Goal: Task Accomplishment & Management: Manage account settings

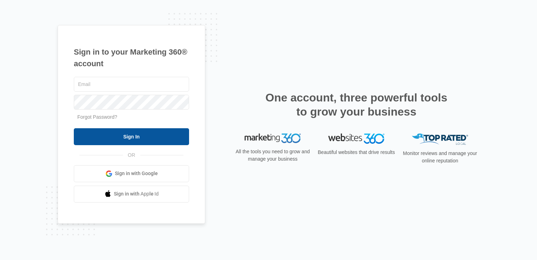
type input "[EMAIL_ADDRESS][DOMAIN_NAME]"
click at [149, 142] on input "Sign In" at bounding box center [131, 136] width 115 height 17
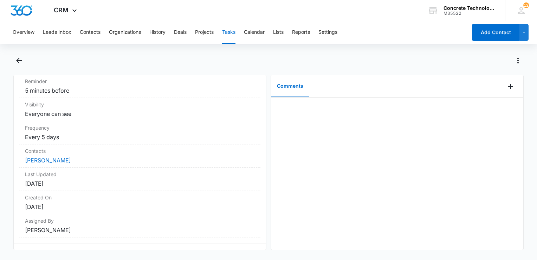
scroll to position [106, 0]
click at [57, 157] on link "[PERSON_NAME]" at bounding box center [48, 159] width 46 height 7
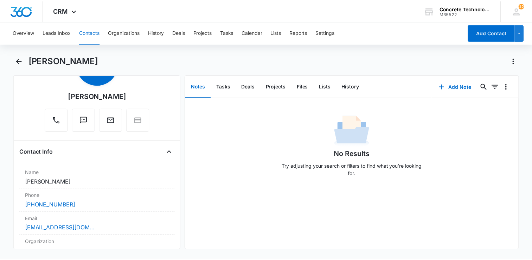
scroll to position [70, 0]
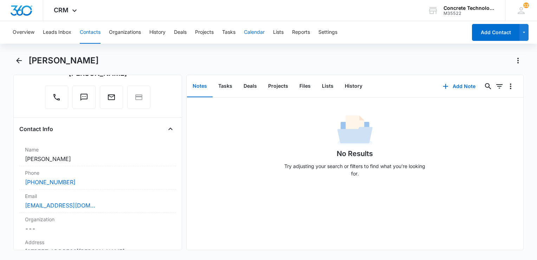
click at [259, 34] on button "Calendar" at bounding box center [254, 32] width 21 height 23
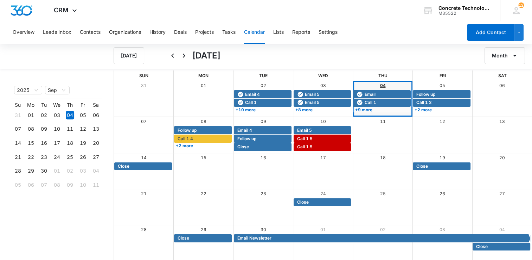
click at [381, 85] on link "04" at bounding box center [383, 85] width 6 height 5
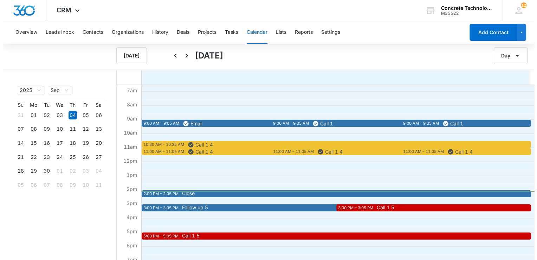
scroll to position [106, 0]
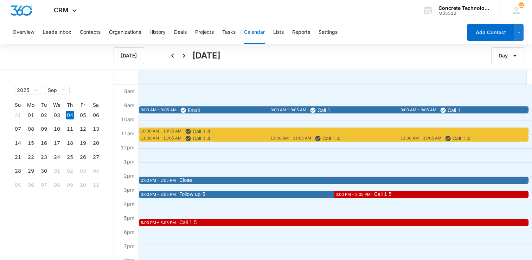
click at [214, 180] on span "Close" at bounding box center [371, 179] width 384 height 5
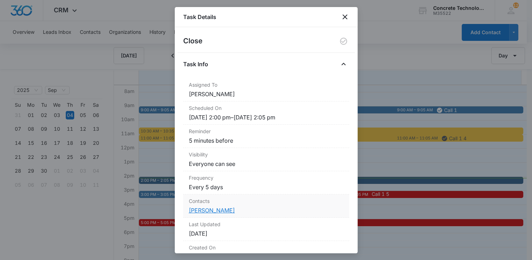
click at [205, 208] on link "[PERSON_NAME]" at bounding box center [212, 209] width 46 height 7
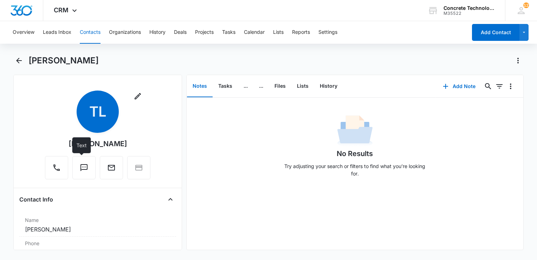
scroll to position [106, 0]
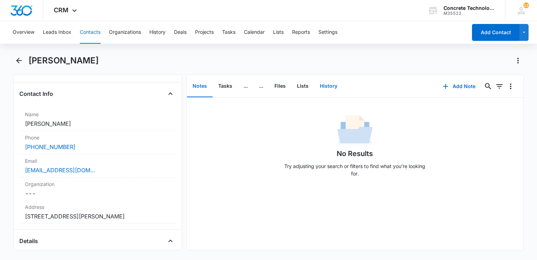
click at [330, 89] on button "History" at bounding box center [328, 86] width 29 height 22
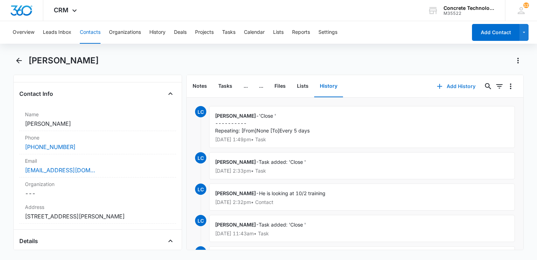
click at [439, 87] on icon "button" at bounding box center [440, 86] width 8 height 8
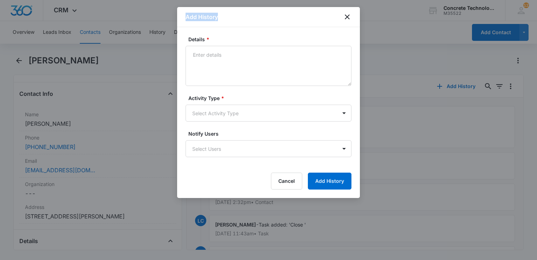
drag, startPoint x: 277, startPoint y: 17, endPoint x: 463, endPoint y: 109, distance: 207.2
click at [464, 109] on body "CRM Apps Reputation Websites Forms CRM Email Social Content Ads Intelligence Fi…" at bounding box center [268, 130] width 537 height 260
click at [281, 181] on button "Cancel" at bounding box center [286, 180] width 31 height 17
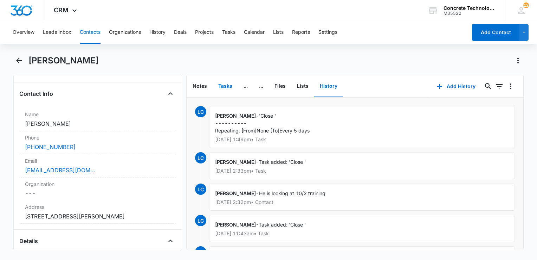
click at [220, 85] on button "Tasks" at bounding box center [225, 86] width 25 height 22
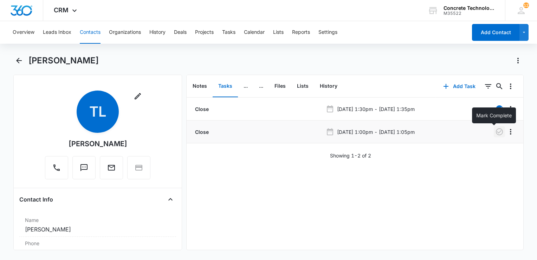
click at [496, 133] on icon "button" at bounding box center [500, 131] width 8 height 8
drag, startPoint x: 327, startPoint y: 86, endPoint x: 332, endPoint y: 86, distance: 4.9
click at [328, 86] on button "History" at bounding box center [328, 86] width 29 height 22
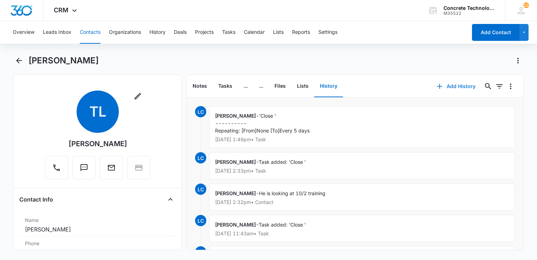
click at [451, 84] on button "Add History" at bounding box center [456, 86] width 53 height 17
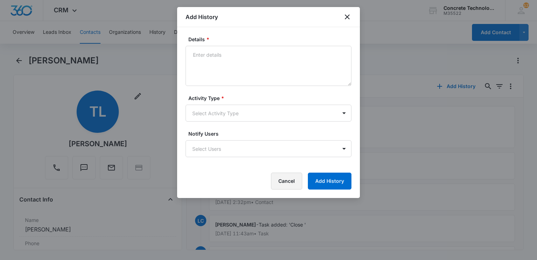
click at [297, 189] on button "Cancel" at bounding box center [286, 180] width 31 height 17
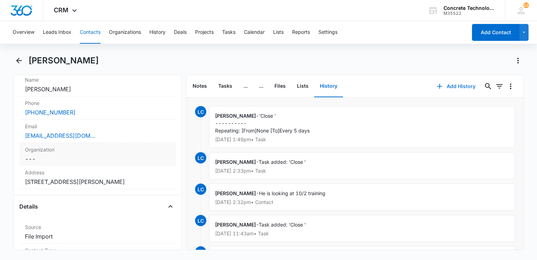
scroll to position [141, 0]
click at [132, 138] on div "[EMAIL_ADDRESS][DOMAIN_NAME]" at bounding box center [98, 134] width 146 height 8
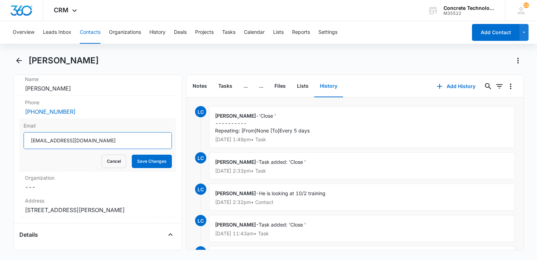
drag, startPoint x: 129, startPoint y: 140, endPoint x: -1, endPoint y: 172, distance: 134.7
click at [0, 172] on html "CRM Apps Reputation Websites Forms CRM Email Social Content Ads Intelligence Fi…" at bounding box center [268, 130] width 537 height 260
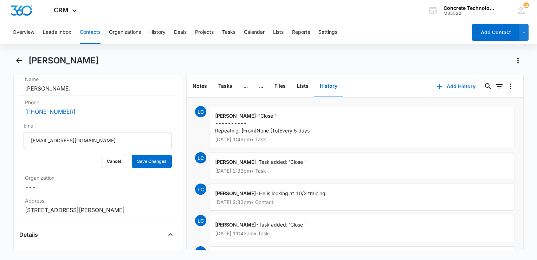
click at [436, 84] on icon "button" at bounding box center [440, 86] width 8 height 8
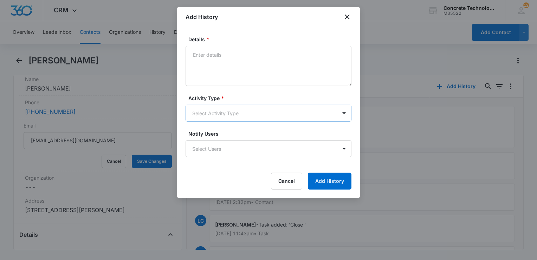
click at [293, 120] on body "CRM Apps Reputation Websites Forms CRM Email Social Content Ads Intelligence Fi…" at bounding box center [268, 130] width 537 height 260
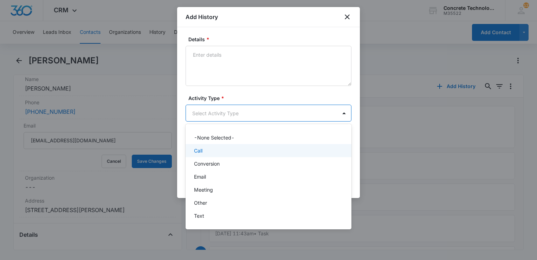
click at [222, 147] on div "Call" at bounding box center [268, 150] width 148 height 7
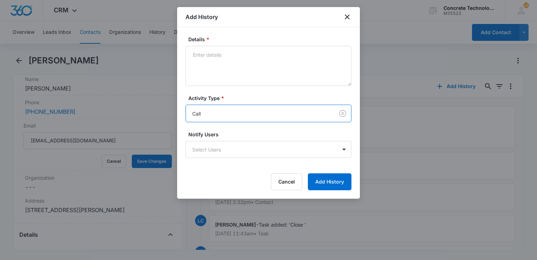
click at [222, 147] on body "CRM Apps Reputation Websites Forms CRM Email Social Content Ads Intelligence Fi…" at bounding box center [268, 130] width 537 height 260
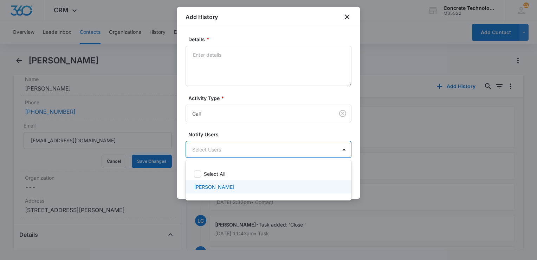
drag, startPoint x: 207, startPoint y: 186, endPoint x: 219, endPoint y: 180, distance: 13.5
click at [209, 186] on p "[PERSON_NAME]" at bounding box center [214, 186] width 40 height 7
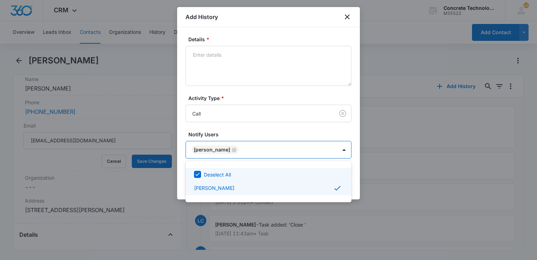
click at [358, 174] on div at bounding box center [268, 130] width 537 height 260
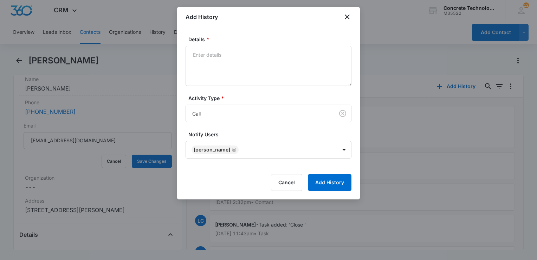
click at [358, 174] on div "Details * Activity Type * Call Notify Users [PERSON_NAME] Cancel Add History" at bounding box center [268, 113] width 183 height 172
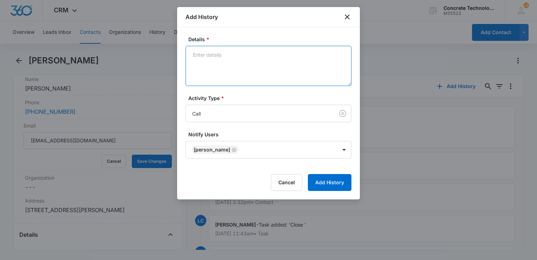
click at [245, 71] on textarea "Details *" at bounding box center [269, 66] width 166 height 40
type textarea "Voice mail"
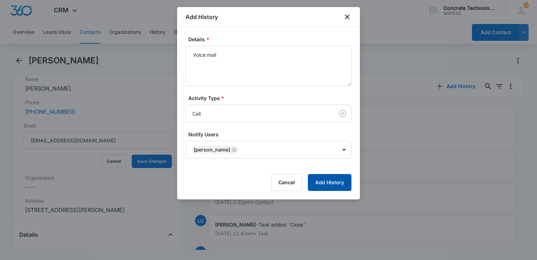
drag, startPoint x: 336, startPoint y: 190, endPoint x: 338, endPoint y: 185, distance: 5.8
click at [338, 185] on div "Details * Voice mail Activity Type * Call Notify Users [PERSON_NAME] Cancel Add…" at bounding box center [268, 113] width 183 height 172
click at [335, 186] on button "Add History" at bounding box center [330, 182] width 44 height 17
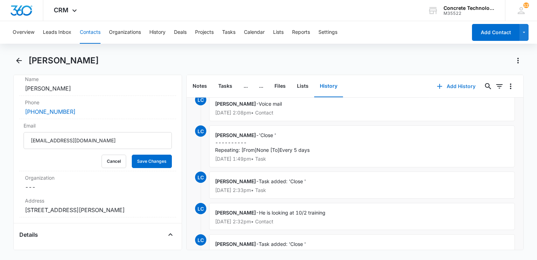
scroll to position [0, 0]
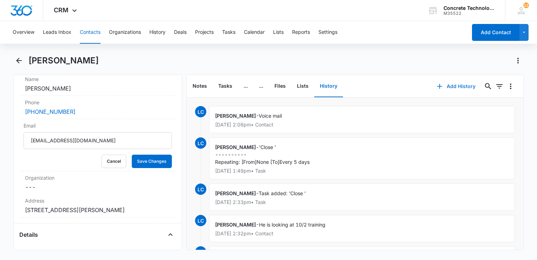
click at [444, 87] on button "Add History" at bounding box center [456, 86] width 53 height 17
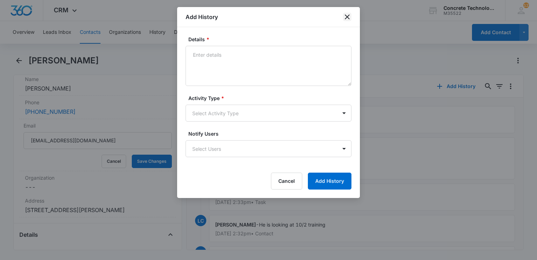
click at [347, 15] on icon "close" at bounding box center [347, 17] width 8 height 8
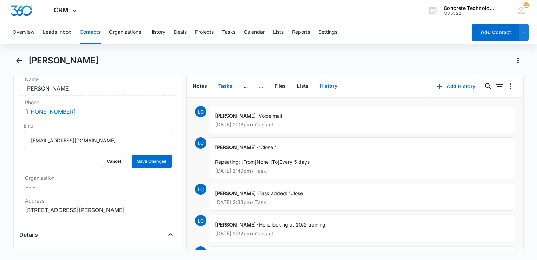
click at [221, 85] on button "Tasks" at bounding box center [225, 86] width 25 height 22
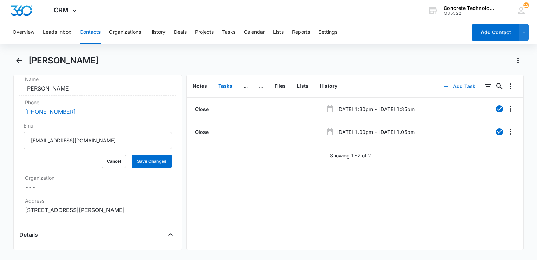
click at [442, 84] on icon "button" at bounding box center [446, 86] width 8 height 8
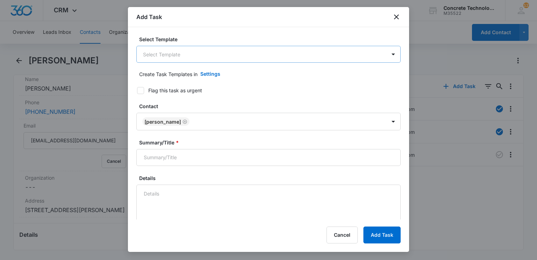
click at [230, 51] on body "CRM Apps Reputation Websites Forms CRM Email Social Content Ads Intelligence Fi…" at bounding box center [268, 130] width 537 height 260
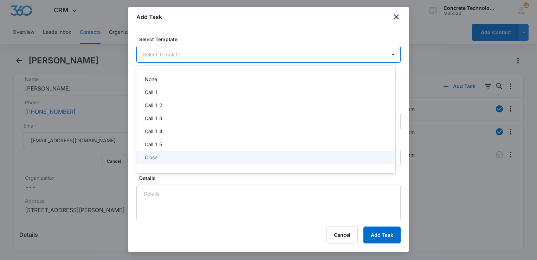
click at [189, 154] on div "Close" at bounding box center [265, 156] width 241 height 7
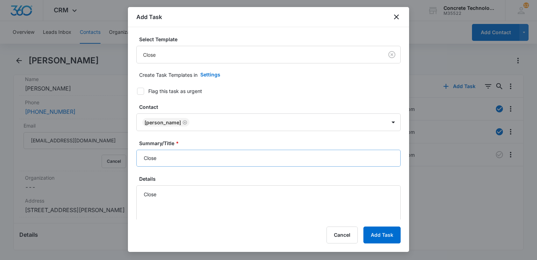
scroll to position [70, 0]
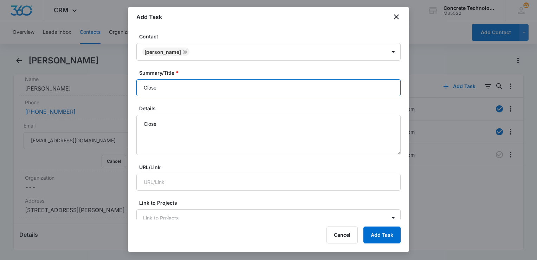
click at [197, 89] on input "Close" at bounding box center [268, 87] width 265 height 17
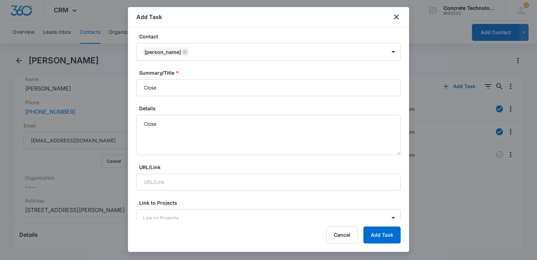
drag, startPoint x: 197, startPoint y: 89, endPoint x: 319, endPoint y: 199, distance: 164.9
click at [319, 199] on label "Link to Projects" at bounding box center [271, 202] width 265 height 7
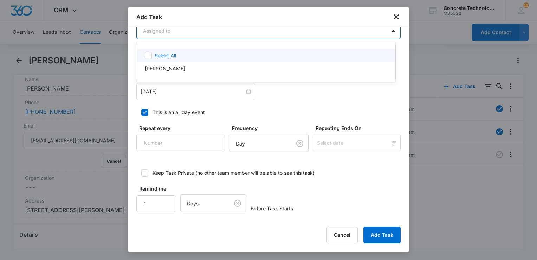
scroll to position [439, 0]
click at [215, 30] on body "CRM Apps Reputation Websites Forms CRM Email Social Content Ads Intelligence Fi…" at bounding box center [268, 130] width 537 height 260
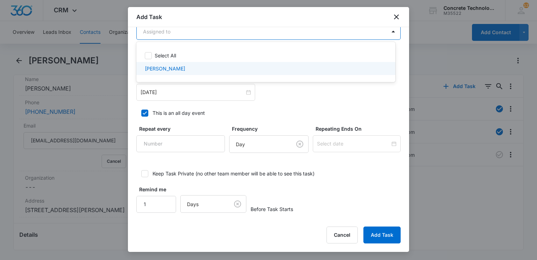
click at [194, 70] on div "[PERSON_NAME]" at bounding box center [265, 68] width 241 height 7
checkbox input "true"
click at [192, 91] on div at bounding box center [268, 130] width 537 height 260
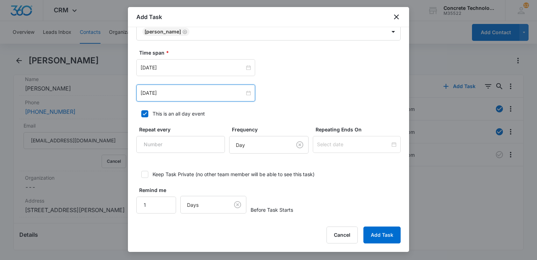
click at [192, 91] on input "[DATE]" at bounding box center [193, 93] width 104 height 8
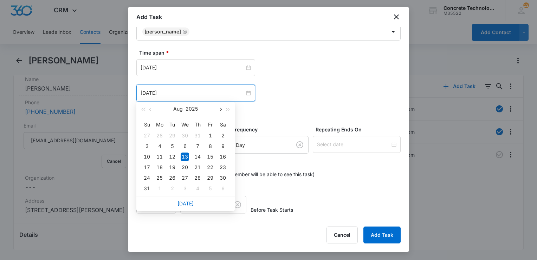
click at [219, 109] on span "button" at bounding box center [220, 110] width 4 height 4
type input "[DATE]"
click at [185, 154] on div "17" at bounding box center [185, 156] width 8 height 8
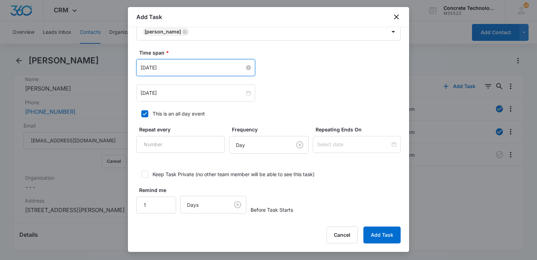
click at [201, 65] on input "[DATE]" at bounding box center [193, 68] width 104 height 8
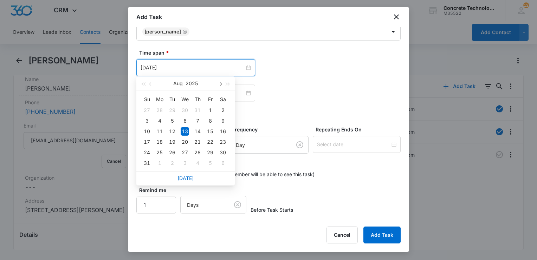
click at [218, 87] on button "button" at bounding box center [220, 83] width 8 height 14
type input "[DATE]"
click at [185, 130] on div "17" at bounding box center [185, 131] width 8 height 8
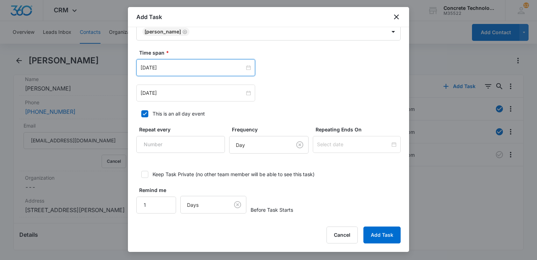
click at [145, 110] on icon at bounding box center [145, 113] width 6 height 6
click at [141, 111] on input "This is an all day event" at bounding box center [138, 113] width 5 height 5
checkbox input "false"
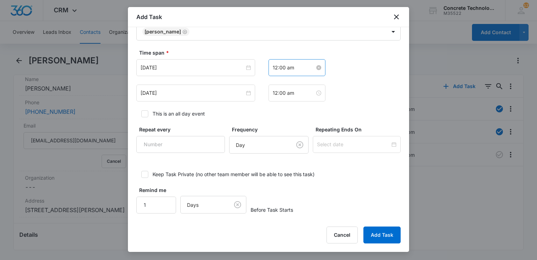
click at [300, 67] on input "12:00 am" at bounding box center [294, 68] width 42 height 8
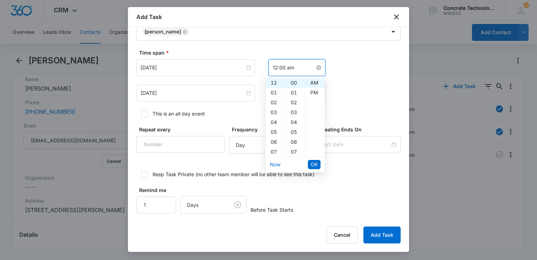
click at [306, 68] on input "12:00 am" at bounding box center [294, 68] width 42 height 8
click at [311, 89] on div "PM" at bounding box center [315, 93] width 19 height 10
type input "12:00 pm"
click at [312, 166] on span "OK" at bounding box center [314, 164] width 7 height 8
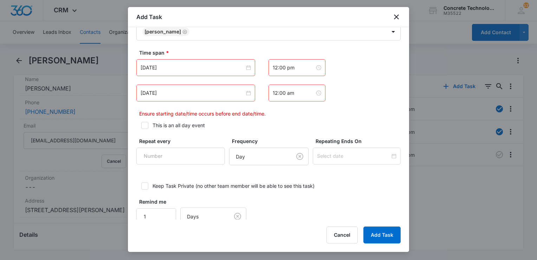
click at [286, 83] on div "[DATE] [DATE] Su Mo Tu We Th Fr Sa 31 1 2 3 4 5 6 7 8 9 10 11 12 13 14 15 16 17…" at bounding box center [268, 88] width 265 height 58
click at [286, 89] on input "12:00 am" at bounding box center [294, 93] width 42 height 8
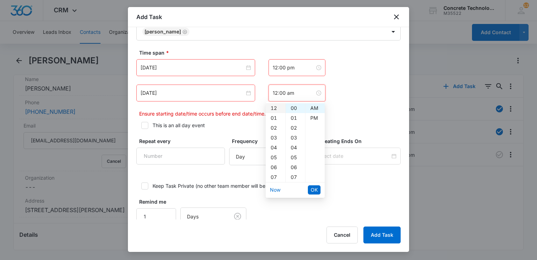
click at [273, 108] on div "12" at bounding box center [276, 108] width 20 height 10
click at [292, 156] on div "05" at bounding box center [295, 157] width 19 height 10
click at [315, 119] on div "PM" at bounding box center [315, 118] width 19 height 10
type input "12:05 pm"
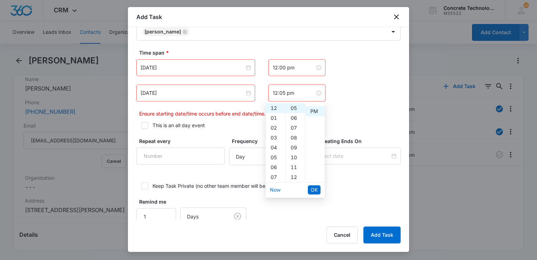
scroll to position [10, 0]
click at [314, 188] on span "OK" at bounding box center [314, 190] width 7 height 8
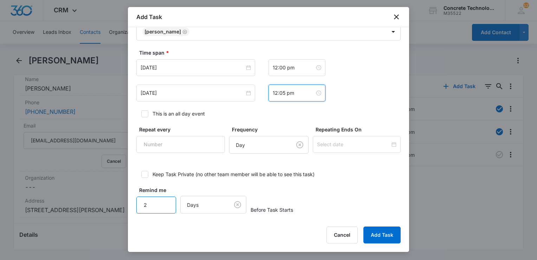
click at [166, 199] on input "2" at bounding box center [156, 204] width 40 height 17
click at [166, 199] on input "3" at bounding box center [156, 204] width 40 height 17
click at [166, 199] on input "4" at bounding box center [156, 204] width 40 height 17
type input "5"
click at [166, 199] on input "5" at bounding box center [156, 204] width 40 height 17
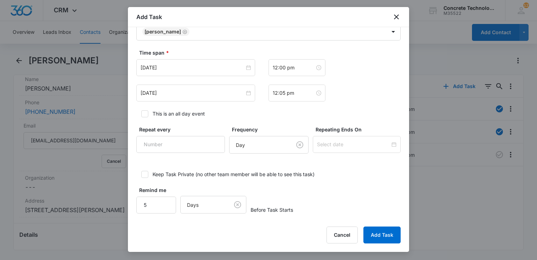
click at [203, 215] on div "Select Template Close Create Task Templates in Settings Flag this task as urgen…" at bounding box center [268, 123] width 281 height 192
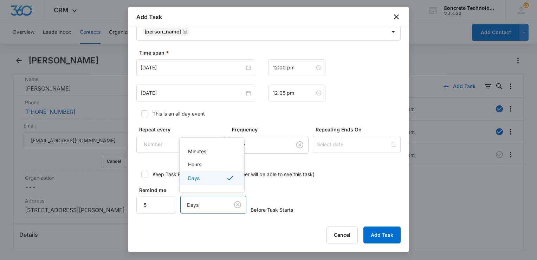
click at [203, 204] on body "CRM Apps Reputation Websites Forms CRM Email Social Content Ads Intelligence Fi…" at bounding box center [268, 130] width 537 height 260
click at [204, 152] on p "Minutes" at bounding box center [197, 150] width 18 height 7
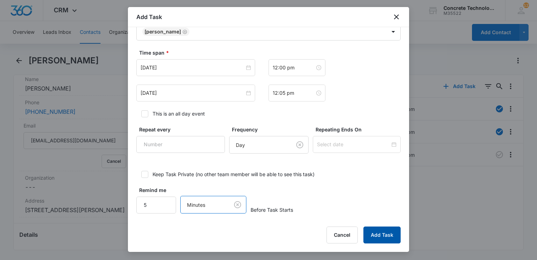
click at [385, 234] on button "Add Task" at bounding box center [382, 234] width 37 height 17
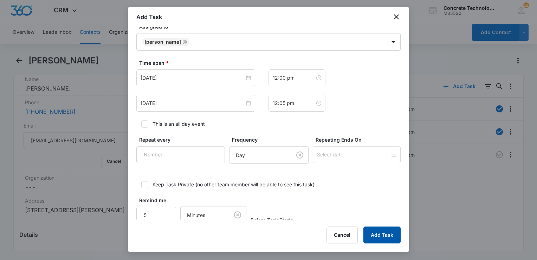
scroll to position [34, 0]
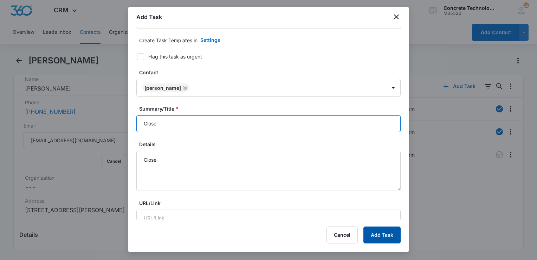
type input "Close"
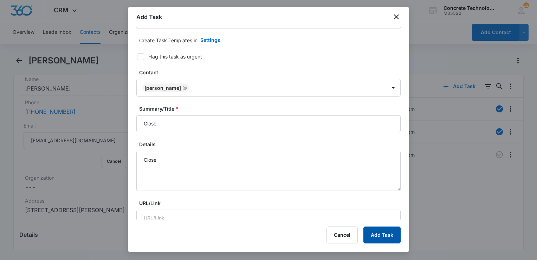
click at [386, 233] on button "Add Task" at bounding box center [382, 234] width 37 height 17
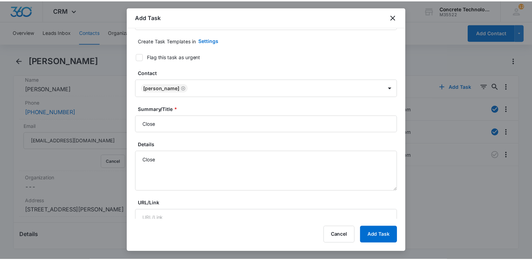
scroll to position [0, 0]
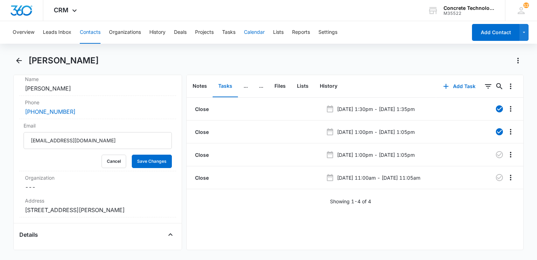
click at [257, 34] on button "Calendar" at bounding box center [254, 32] width 21 height 23
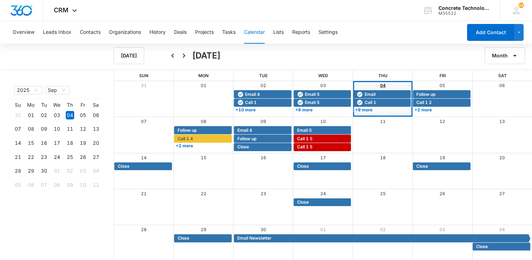
click at [383, 87] on link "04" at bounding box center [383, 85] width 6 height 5
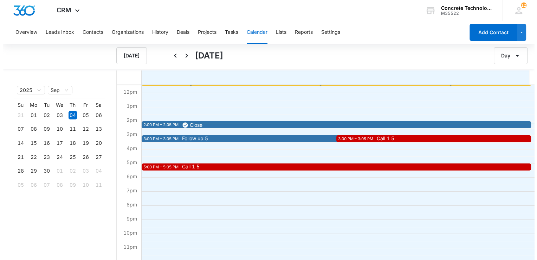
scroll to position [162, 0]
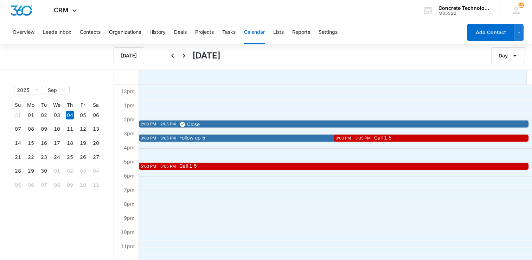
click at [228, 135] on span "Follow up 5" at bounding box center [342, 137] width 326 height 5
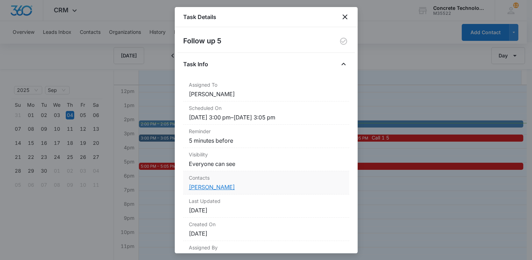
click at [208, 186] on link "[PERSON_NAME]" at bounding box center [212, 186] width 46 height 7
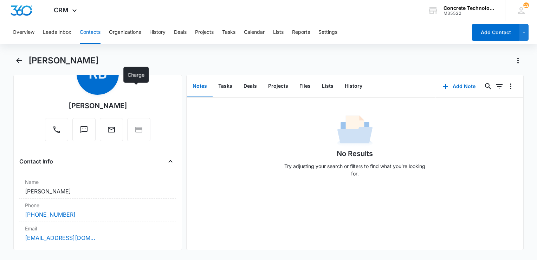
scroll to position [70, 0]
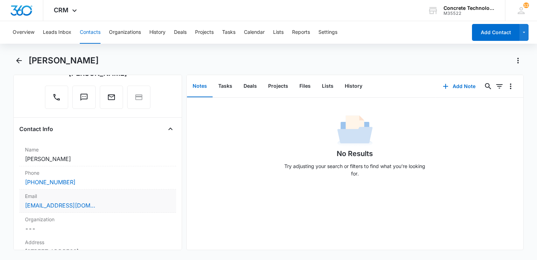
click at [112, 204] on div "[EMAIL_ADDRESS][DOMAIN_NAME]" at bounding box center [98, 205] width 146 height 8
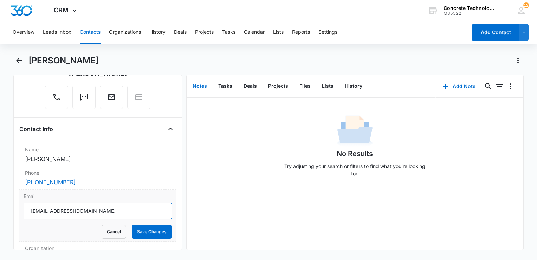
drag, startPoint x: 110, startPoint y: 206, endPoint x: 28, endPoint y: 205, distance: 81.3
click at [0, 203] on html "CRM Apps Reputation Websites Forms CRM Email Social Content Ads Intelligence Fi…" at bounding box center [268, 130] width 537 height 260
click at [352, 87] on button "History" at bounding box center [353, 86] width 29 height 22
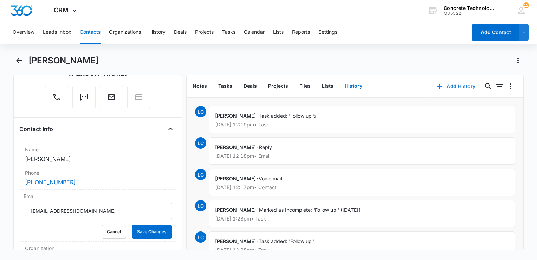
click at [446, 87] on button "Add History" at bounding box center [456, 86] width 53 height 17
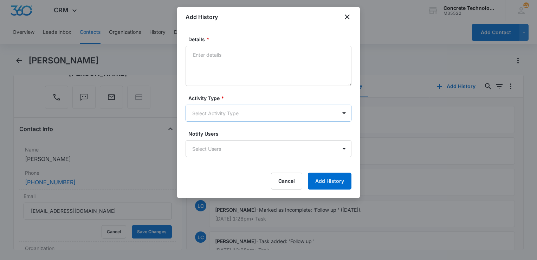
click at [274, 117] on body "CRM Apps Reputation Websites Forms CRM Email Social Content Ads Intelligence Fi…" at bounding box center [268, 130] width 537 height 260
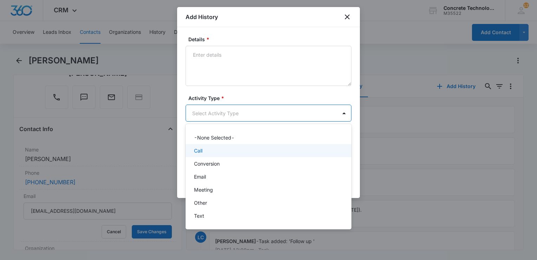
click at [231, 153] on div "Call" at bounding box center [268, 150] width 148 height 7
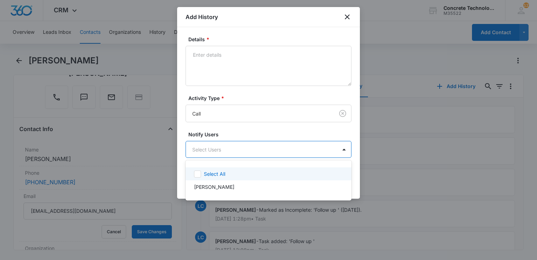
click at [231, 153] on body "CRM Apps Reputation Websites Forms CRM Email Social Content Ads Intelligence Fi…" at bounding box center [268, 130] width 537 height 260
drag, startPoint x: 229, startPoint y: 170, endPoint x: 235, endPoint y: 163, distance: 9.7
click at [229, 170] on div "Select All" at bounding box center [273, 173] width 138 height 7
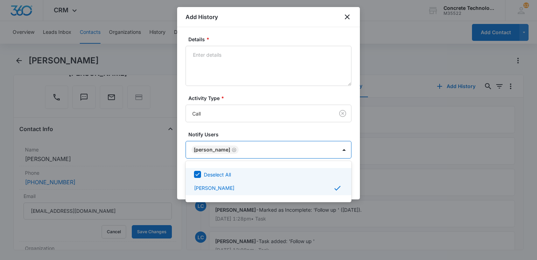
click at [242, 33] on div at bounding box center [268, 130] width 537 height 260
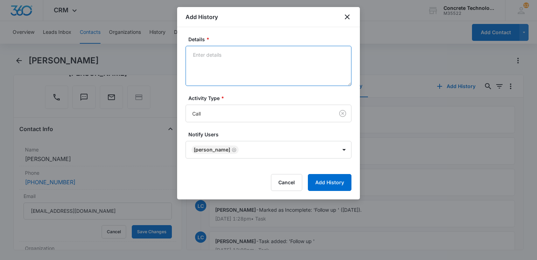
click at [236, 58] on textarea "Details *" at bounding box center [269, 66] width 166 height 40
click at [237, 58] on textarea "Details *" at bounding box center [269, 66] width 166 height 40
type textarea "Voice mail"
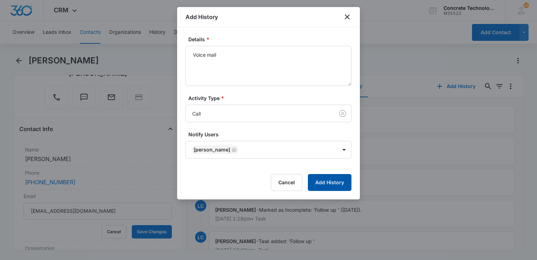
click at [339, 177] on button "Add History" at bounding box center [330, 182] width 44 height 17
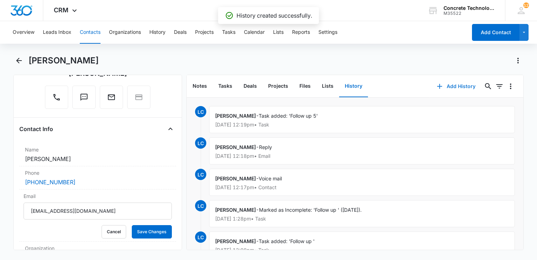
click at [446, 87] on button "Add History" at bounding box center [456, 86] width 53 height 17
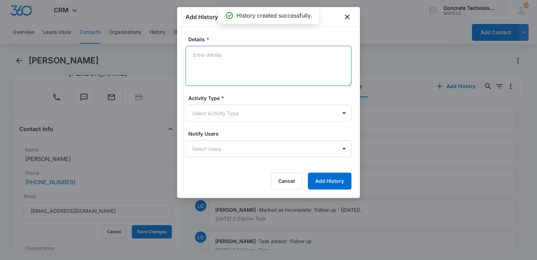
click at [278, 57] on textarea "Details *" at bounding box center [269, 66] width 166 height 40
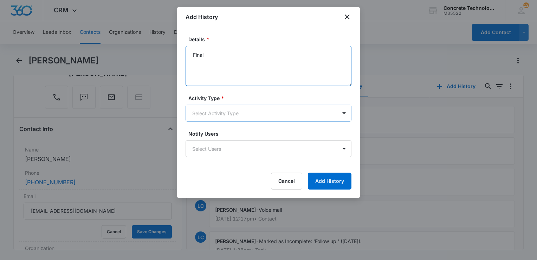
type textarea "Final"
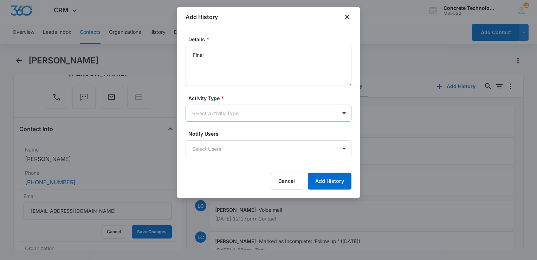
click at [252, 109] on body "CRM Apps Reputation Websites Forms CRM Email Social Content Ads Intelligence Fi…" at bounding box center [268, 130] width 537 height 260
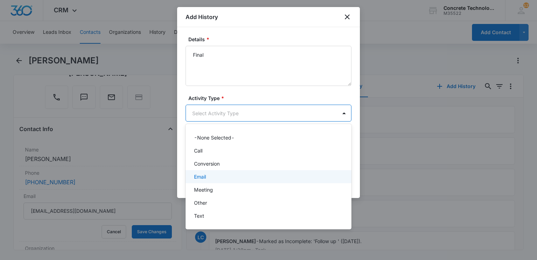
click at [227, 174] on div "Email" at bounding box center [268, 176] width 148 height 7
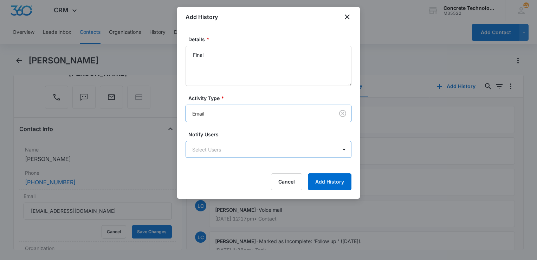
drag, startPoint x: 232, startPoint y: 160, endPoint x: 233, endPoint y: 156, distance: 3.6
click at [232, 159] on form "Details * Final Activity Type * option Email, selected. Email Notify Users Sele…" at bounding box center [269, 113] width 166 height 154
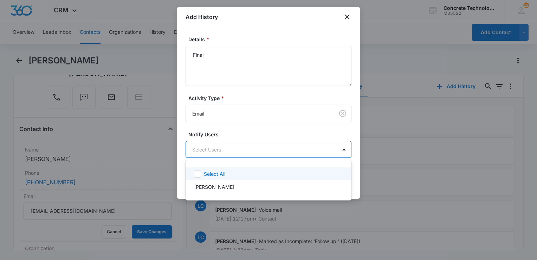
click at [234, 152] on body "CRM Apps Reputation Websites Forms CRM Email Social Content Ads Intelligence Fi…" at bounding box center [268, 130] width 537 height 260
click at [235, 179] on div "Select All" at bounding box center [269, 173] width 166 height 13
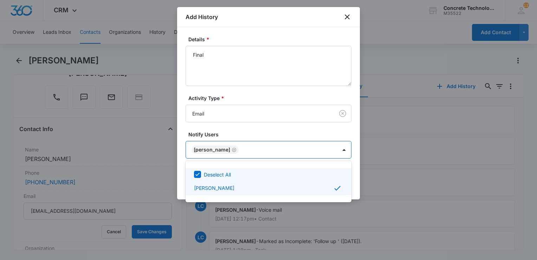
click at [356, 171] on div at bounding box center [268, 130] width 537 height 260
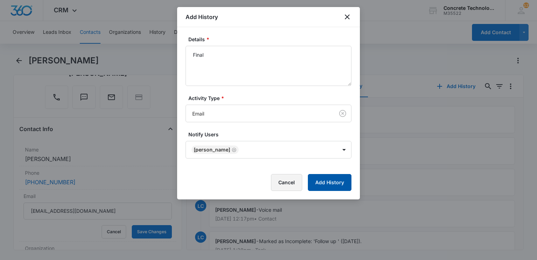
drag, startPoint x: 298, startPoint y: 173, endPoint x: 310, endPoint y: 179, distance: 12.7
click at [300, 175] on button "Cancel" at bounding box center [286, 182] width 31 height 17
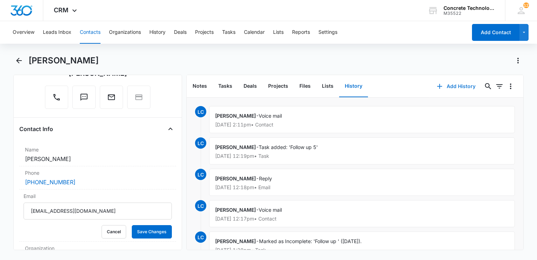
click at [440, 91] on button "Add History" at bounding box center [456, 86] width 53 height 17
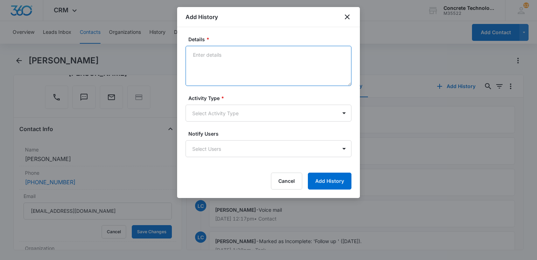
click at [288, 70] on textarea "Details *" at bounding box center [269, 66] width 166 height 40
type textarea "Final"
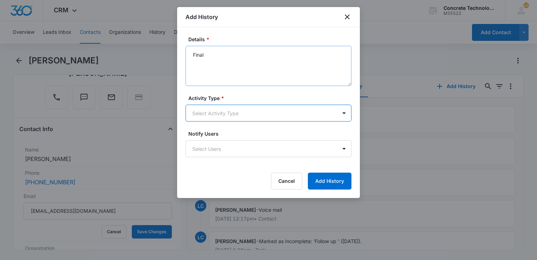
type input "e"
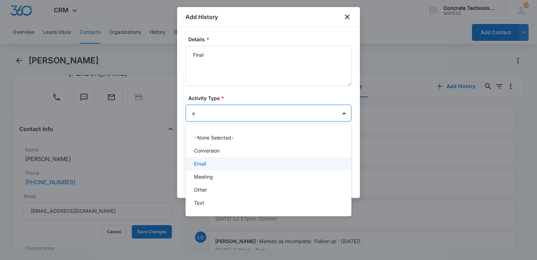
drag, startPoint x: 213, startPoint y: 164, endPoint x: 216, endPoint y: 159, distance: 5.6
click at [214, 164] on div "Email" at bounding box center [268, 163] width 148 height 7
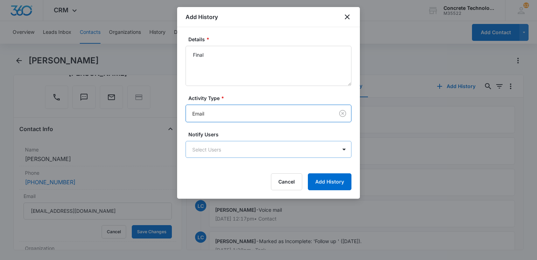
click at [227, 143] on body "CRM Apps Reputation Websites Forms CRM Email Social Content Ads Intelligence Fi…" at bounding box center [268, 130] width 537 height 260
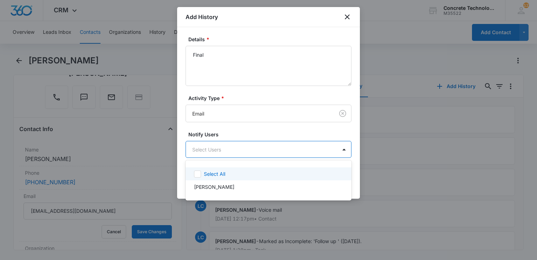
drag, startPoint x: 218, startPoint y: 170, endPoint x: 229, endPoint y: 170, distance: 11.3
click at [224, 171] on p "Select All" at bounding box center [214, 173] width 21 height 7
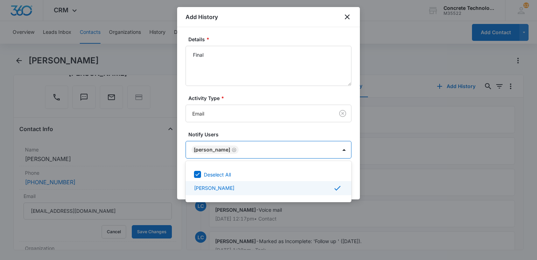
click at [353, 181] on div at bounding box center [268, 130] width 537 height 260
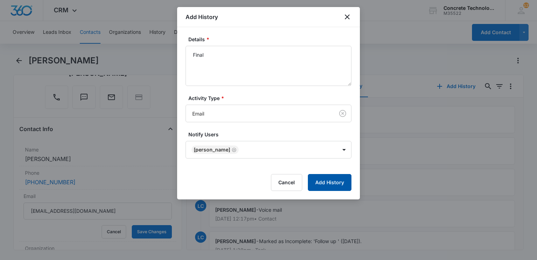
click at [342, 182] on button "Add History" at bounding box center [330, 182] width 44 height 17
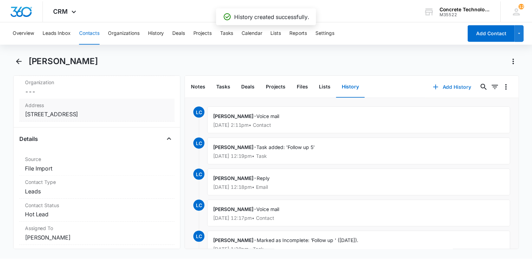
scroll to position [281, 0]
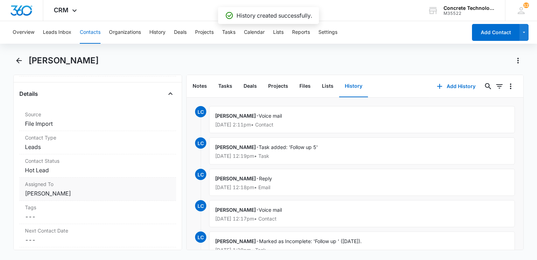
click at [71, 171] on dd "Cancel Save Changes Hot Lead" at bounding box center [98, 170] width 146 height 8
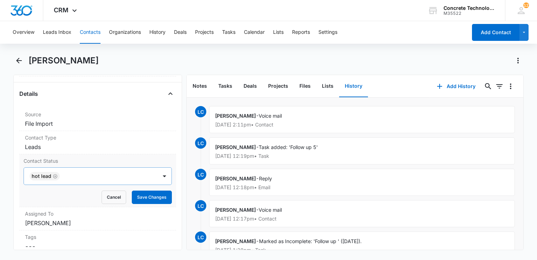
click at [53, 176] on icon "Remove Hot Lead" at bounding box center [55, 176] width 4 height 4
click at [53, 176] on div at bounding box center [89, 176] width 118 height 10
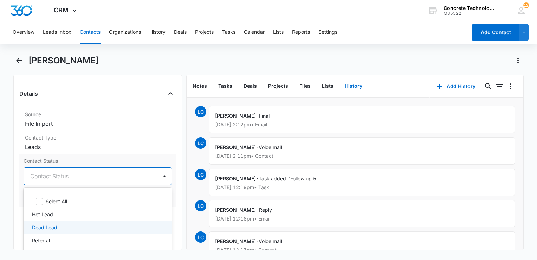
click at [45, 227] on p "Dead Lead" at bounding box center [44, 226] width 25 height 7
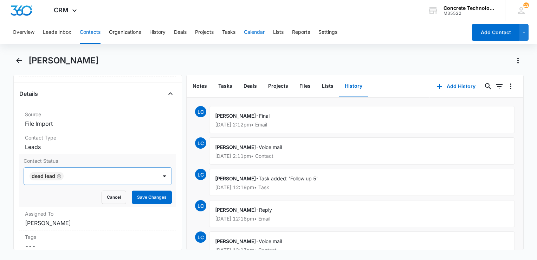
click at [259, 30] on button "Calendar" at bounding box center [254, 32] width 21 height 23
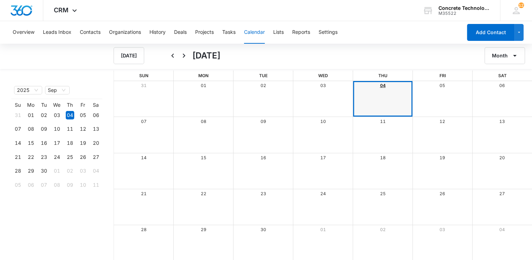
click at [380, 84] on link "04" at bounding box center [383, 85] width 6 height 5
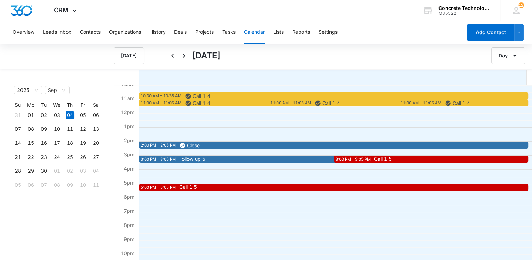
scroll to position [162, 0]
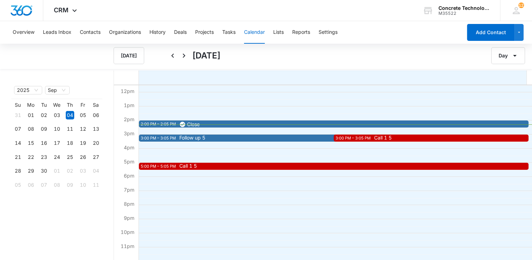
click at [281, 141] on div "9:00 AM – 9:05 AM Email 10:30 AM – 10:35 AM Call 1 4 9:00 AM – 9:05 AM Call 1 1…" at bounding box center [334, 92] width 390 height 338
click at [239, 138] on span "Follow up 5" at bounding box center [342, 137] width 326 height 5
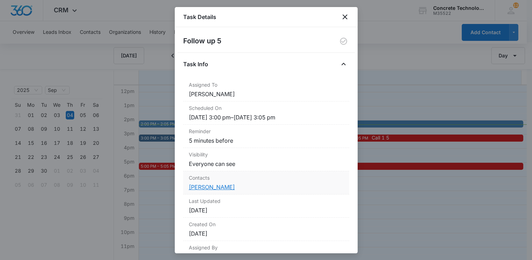
click at [221, 187] on link "[PERSON_NAME]" at bounding box center [212, 186] width 46 height 7
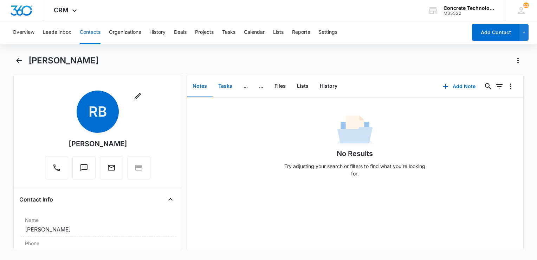
click at [224, 84] on button "Tasks" at bounding box center [225, 86] width 25 height 22
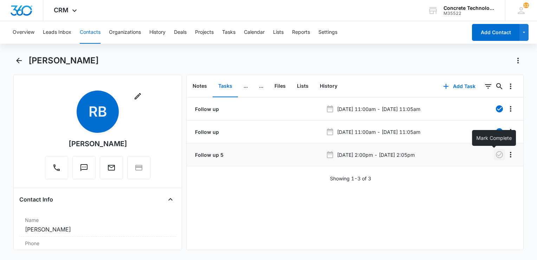
click at [496, 153] on icon "button" at bounding box center [500, 154] width 8 height 8
click at [256, 36] on button "Calendar" at bounding box center [254, 32] width 21 height 23
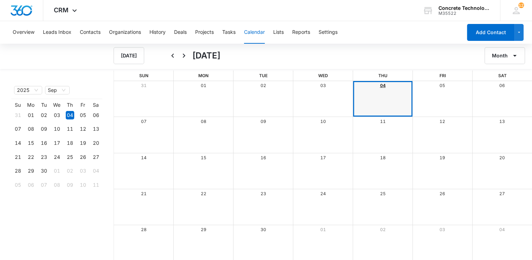
click at [383, 86] on link "04" at bounding box center [383, 85] width 6 height 5
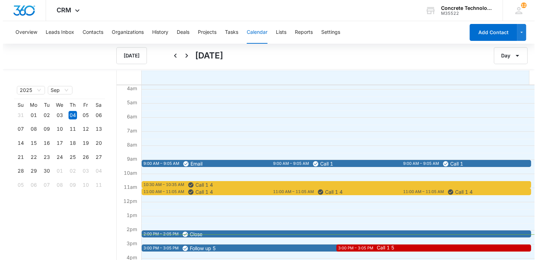
scroll to position [141, 0]
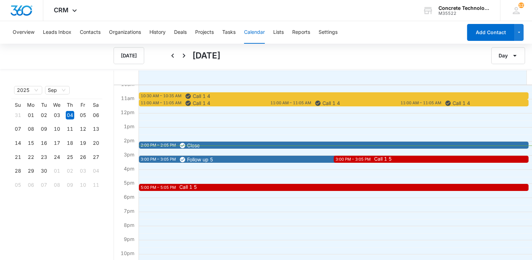
click at [407, 161] on div "Call 1 5" at bounding box center [467, 159] width 191 height 6
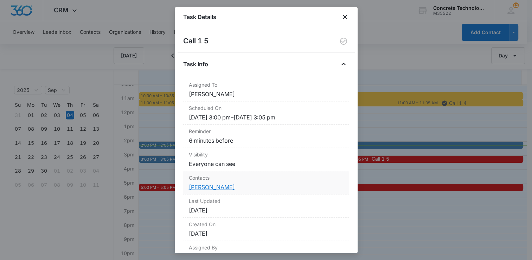
click at [224, 183] on link "[PERSON_NAME]" at bounding box center [212, 186] width 46 height 7
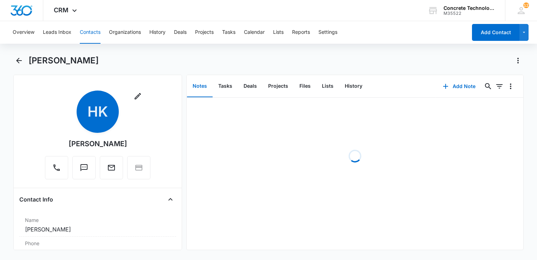
scroll to position [70, 0]
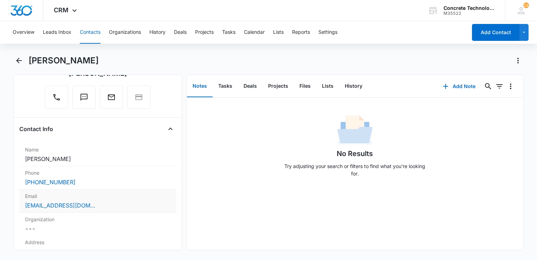
click at [108, 202] on div "[EMAIL_ADDRESS][DOMAIN_NAME]" at bounding box center [98, 205] width 146 height 8
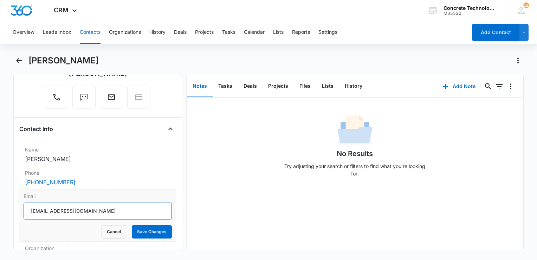
drag, startPoint x: 107, startPoint y: 206, endPoint x: 16, endPoint y: 213, distance: 91.0
click at [0, 208] on main "[PERSON_NAME] Remove HK [PERSON_NAME] Contact Info Name Cancel Save Changes [PE…" at bounding box center [268, 156] width 537 height 203
click at [347, 84] on button "History" at bounding box center [353, 86] width 29 height 22
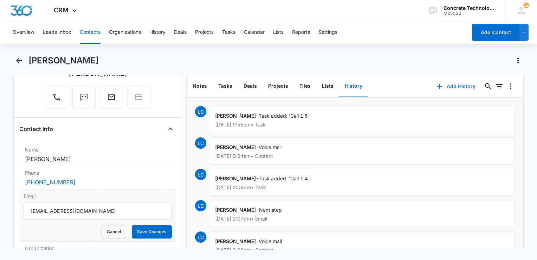
click at [444, 84] on button "Add History" at bounding box center [456, 86] width 53 height 17
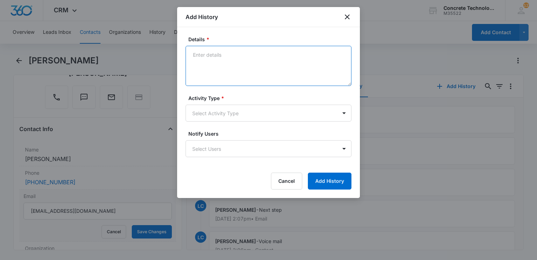
click at [304, 65] on textarea "Details *" at bounding box center [269, 66] width 166 height 40
type textarea "Final"
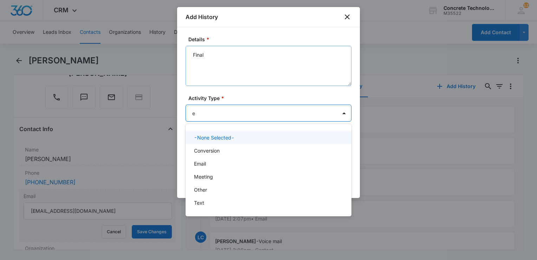
type input "em"
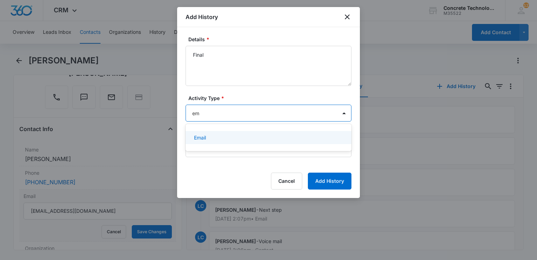
click at [231, 137] on div "Email" at bounding box center [268, 137] width 148 height 7
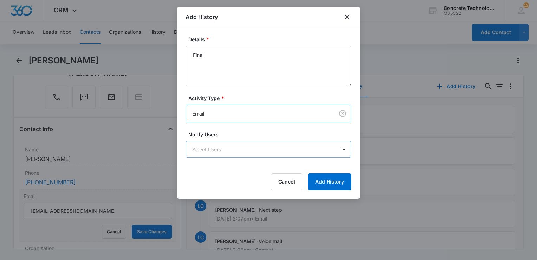
click at [228, 146] on body "CRM Apps Reputation Websites Forms CRM Email Social Content Ads Intelligence Fi…" at bounding box center [268, 130] width 537 height 260
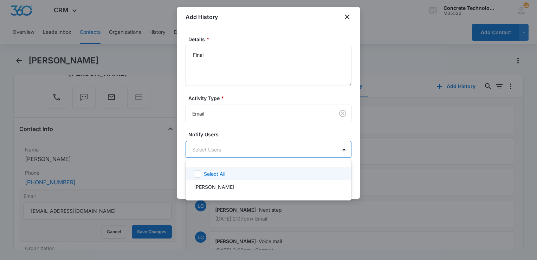
drag, startPoint x: 225, startPoint y: 173, endPoint x: 229, endPoint y: 172, distance: 3.6
click at [227, 173] on div "Select All" at bounding box center [273, 173] width 138 height 7
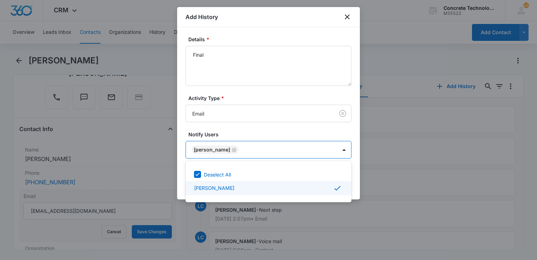
click at [357, 192] on div at bounding box center [268, 130] width 537 height 260
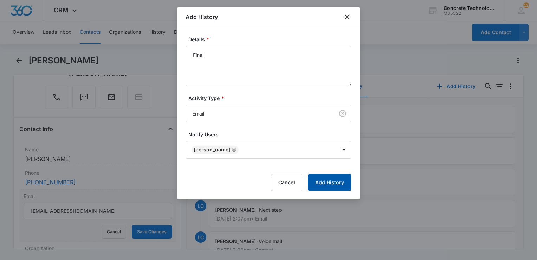
click at [332, 183] on button "Add History" at bounding box center [330, 182] width 44 height 17
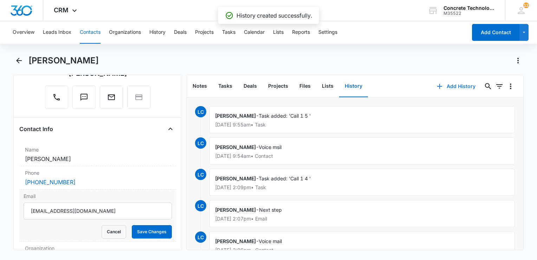
click at [436, 85] on icon "button" at bounding box center [440, 86] width 8 height 8
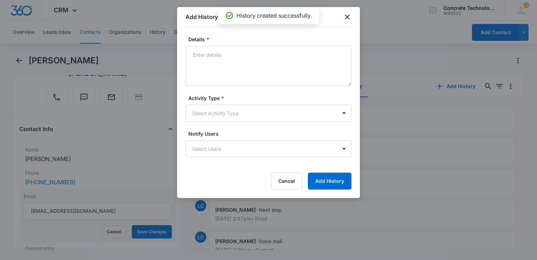
click at [256, 100] on label "Activity Type *" at bounding box center [272, 97] width 166 height 7
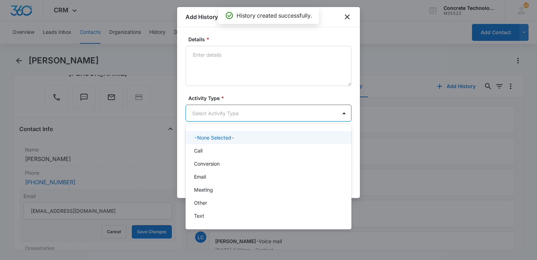
click at [243, 110] on body "CRM Apps Reputation Websites Forms CRM Email Social Content Ads Intelligence Fi…" at bounding box center [268, 130] width 537 height 260
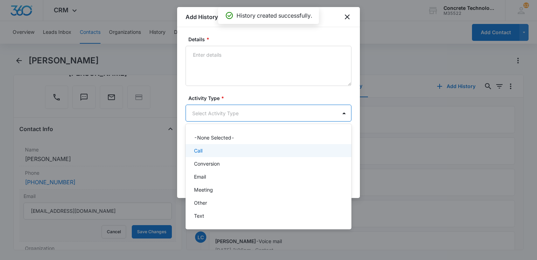
click at [217, 148] on div "Call" at bounding box center [268, 150] width 148 height 7
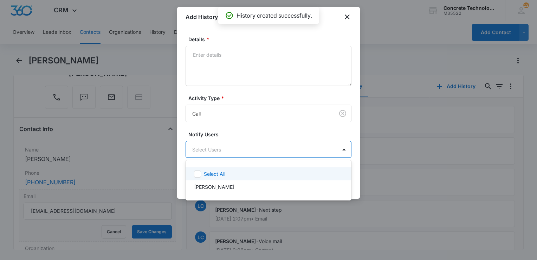
click at [217, 148] on body "CRM Apps Reputation Websites Forms CRM Email Social Content Ads Intelligence Fi…" at bounding box center [268, 130] width 537 height 260
click at [306, 172] on div "Select All" at bounding box center [273, 173] width 138 height 7
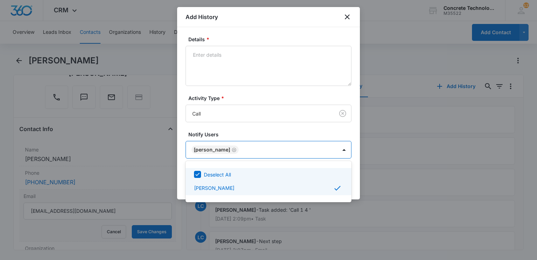
click at [356, 182] on div at bounding box center [268, 130] width 537 height 260
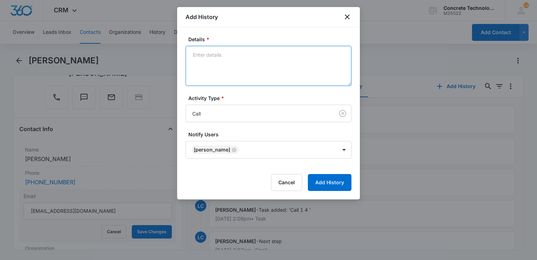
drag, startPoint x: 289, startPoint y: 81, endPoint x: 273, endPoint y: 78, distance: 16.1
click at [279, 80] on textarea "Details *" at bounding box center [269, 66] width 166 height 40
click at [272, 78] on textarea "Details *" at bounding box center [269, 66] width 166 height 40
type textarea "Voice mail"
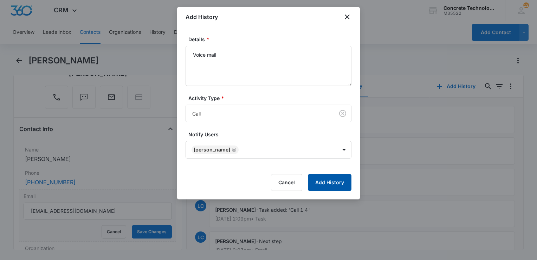
drag, startPoint x: 353, startPoint y: 189, endPoint x: 339, endPoint y: 184, distance: 15.2
click at [353, 189] on div "Details * Voice mail Activity Type * Call Notify Users [PERSON_NAME] Cancel Add…" at bounding box center [268, 113] width 183 height 172
click at [328, 178] on button "Add History" at bounding box center [330, 182] width 44 height 17
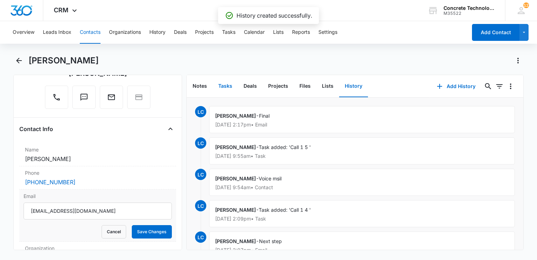
click at [227, 87] on button "Tasks" at bounding box center [225, 86] width 25 height 22
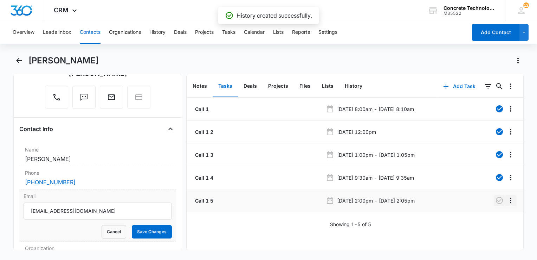
click at [498, 199] on li "Call 1 5 [DATE] 2:00pm - [DATE] 2:05pm" at bounding box center [355, 200] width 337 height 23
click at [496, 200] on icon "button" at bounding box center [499, 200] width 7 height 7
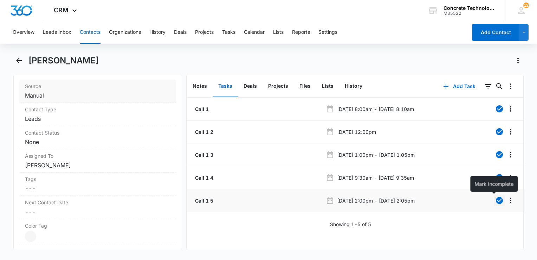
scroll to position [317, 0]
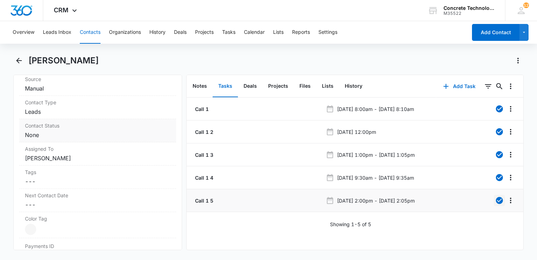
click at [69, 135] on dd "Cancel Save Changes None" at bounding box center [98, 134] width 146 height 8
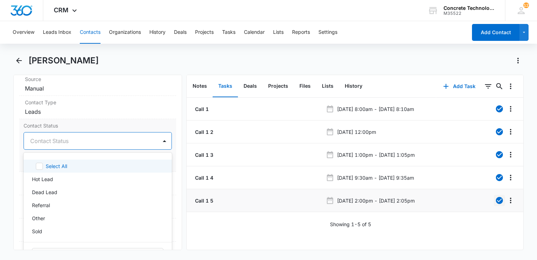
click at [64, 143] on div at bounding box center [89, 141] width 118 height 10
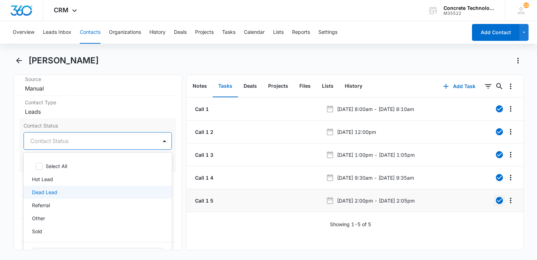
click at [45, 192] on p "Dead Lead" at bounding box center [44, 191] width 25 height 7
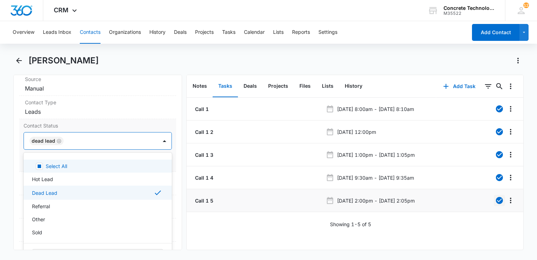
click at [61, 153] on div "Select All Hot Lead Dead Lead Referral Other Sold Edit Contact Status" at bounding box center [98, 211] width 148 height 119
